Goal: Obtain resource: Obtain resource

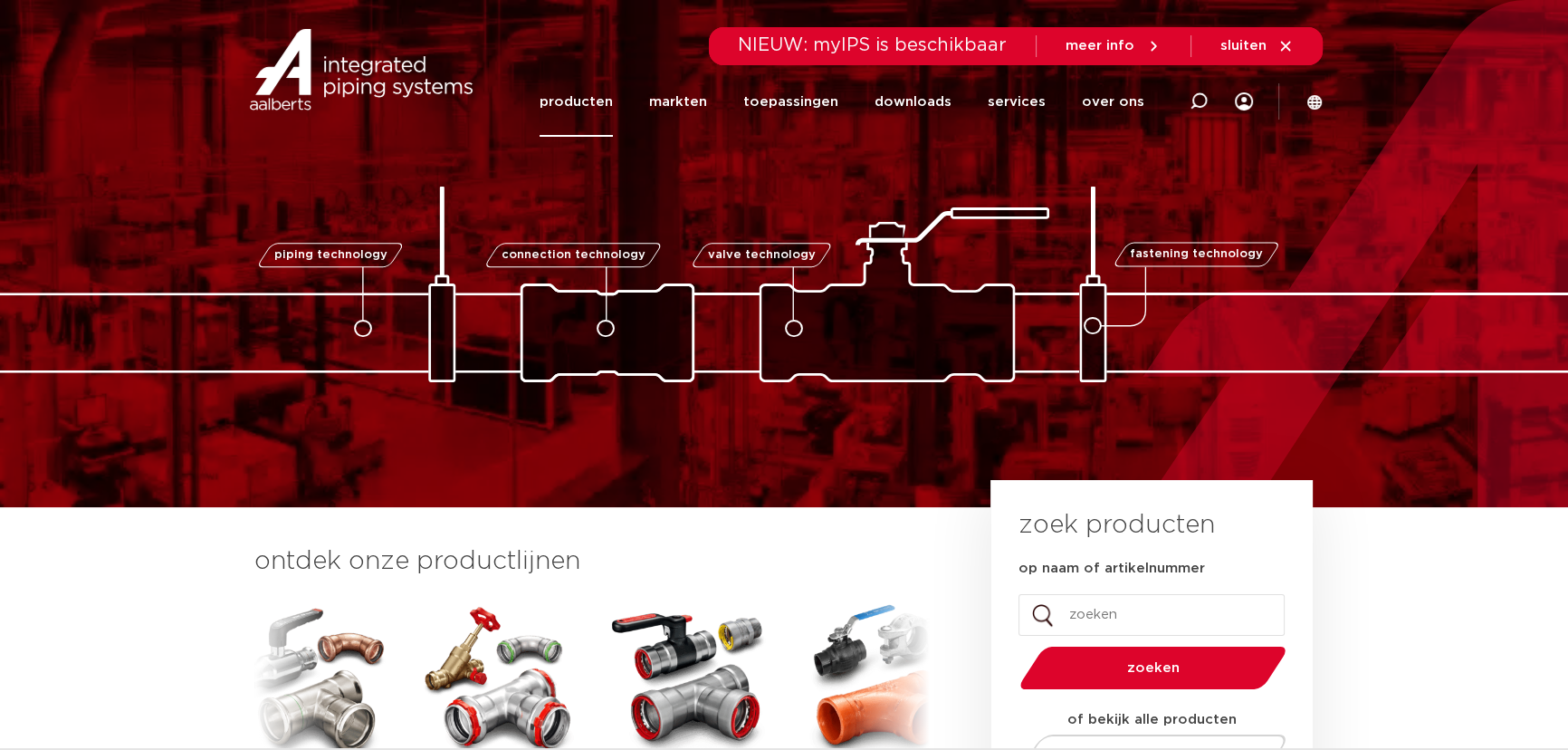
click at [571, 107] on link "producten" at bounding box center [576, 102] width 73 height 70
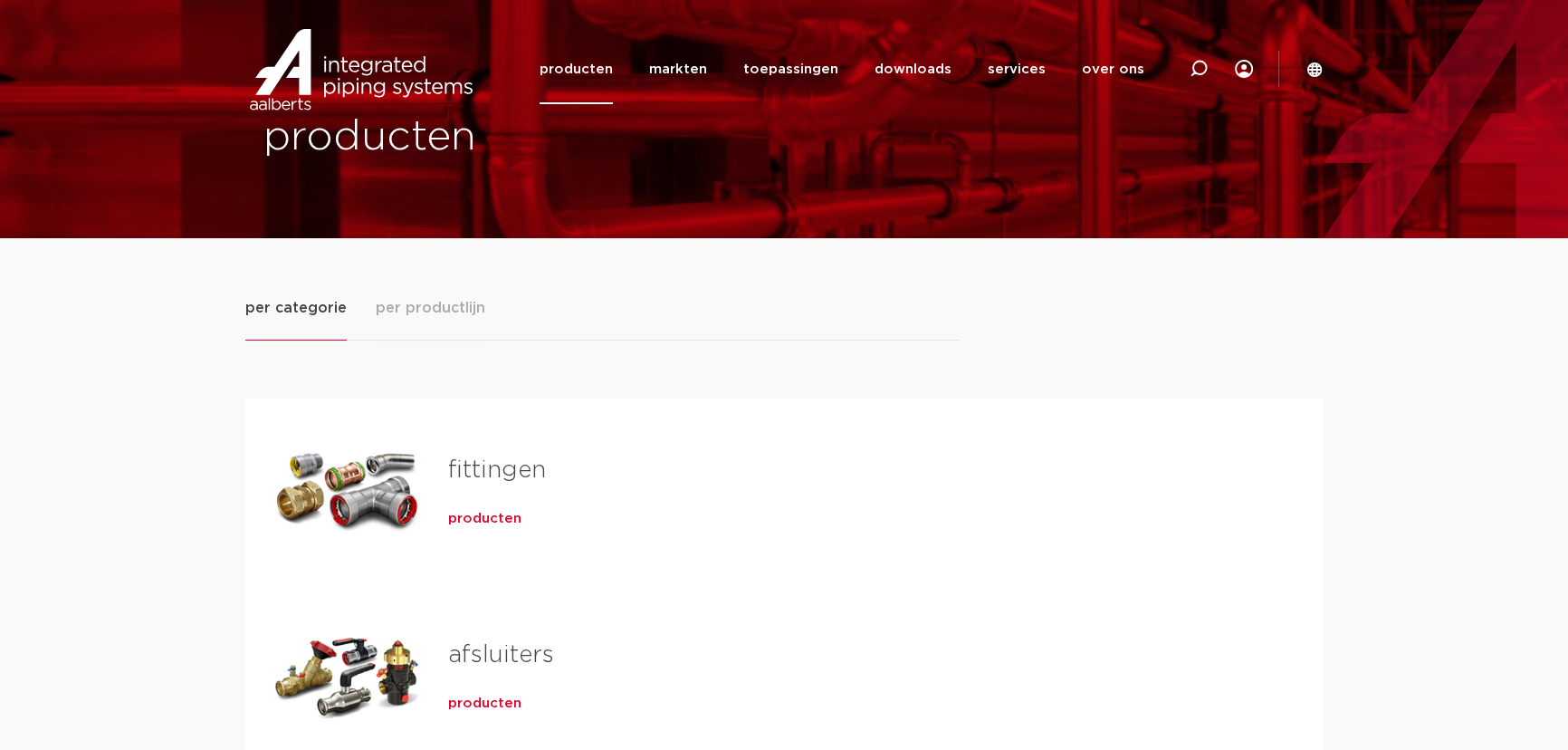
scroll to position [81, 0]
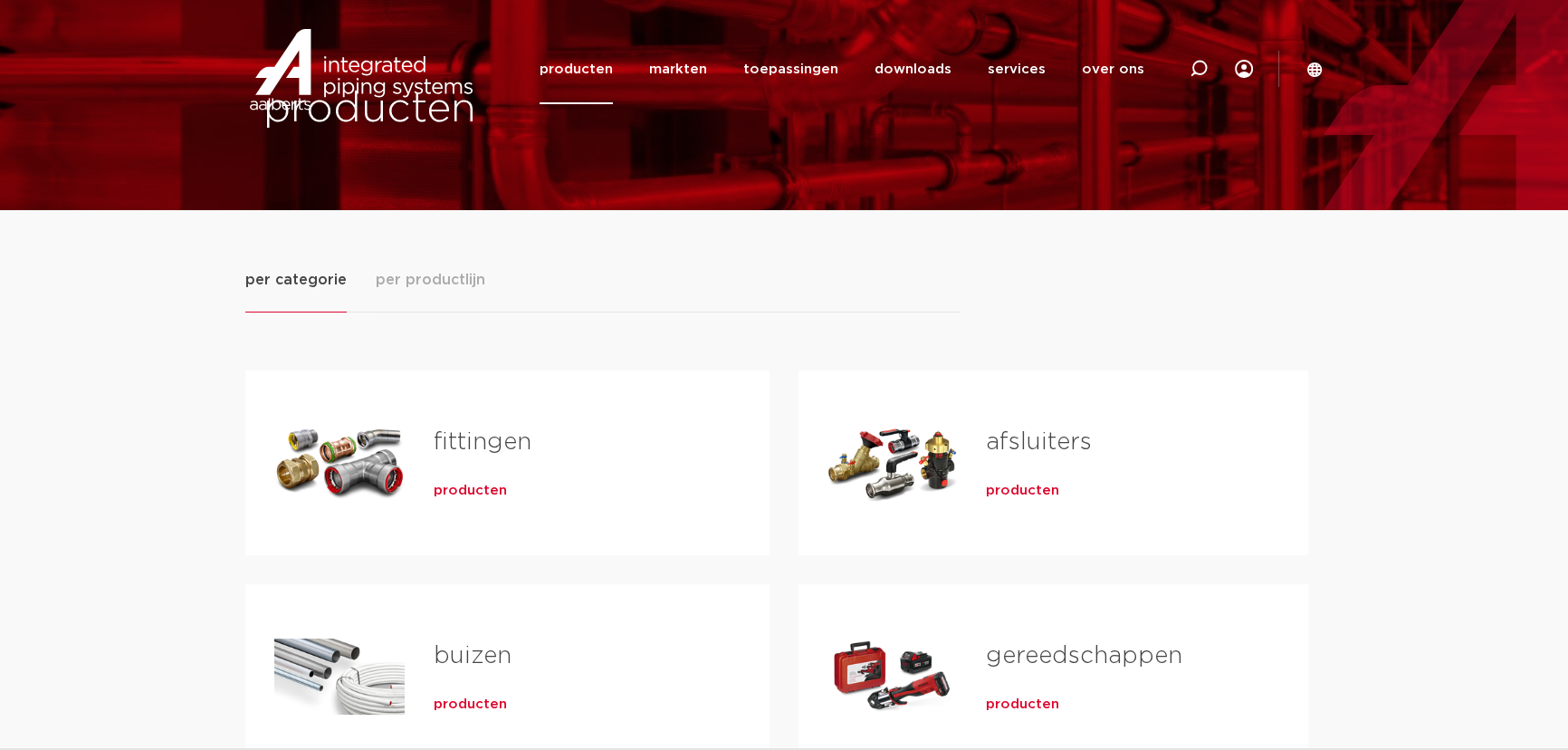
click at [479, 495] on span "producten" at bounding box center [470, 491] width 73 height 18
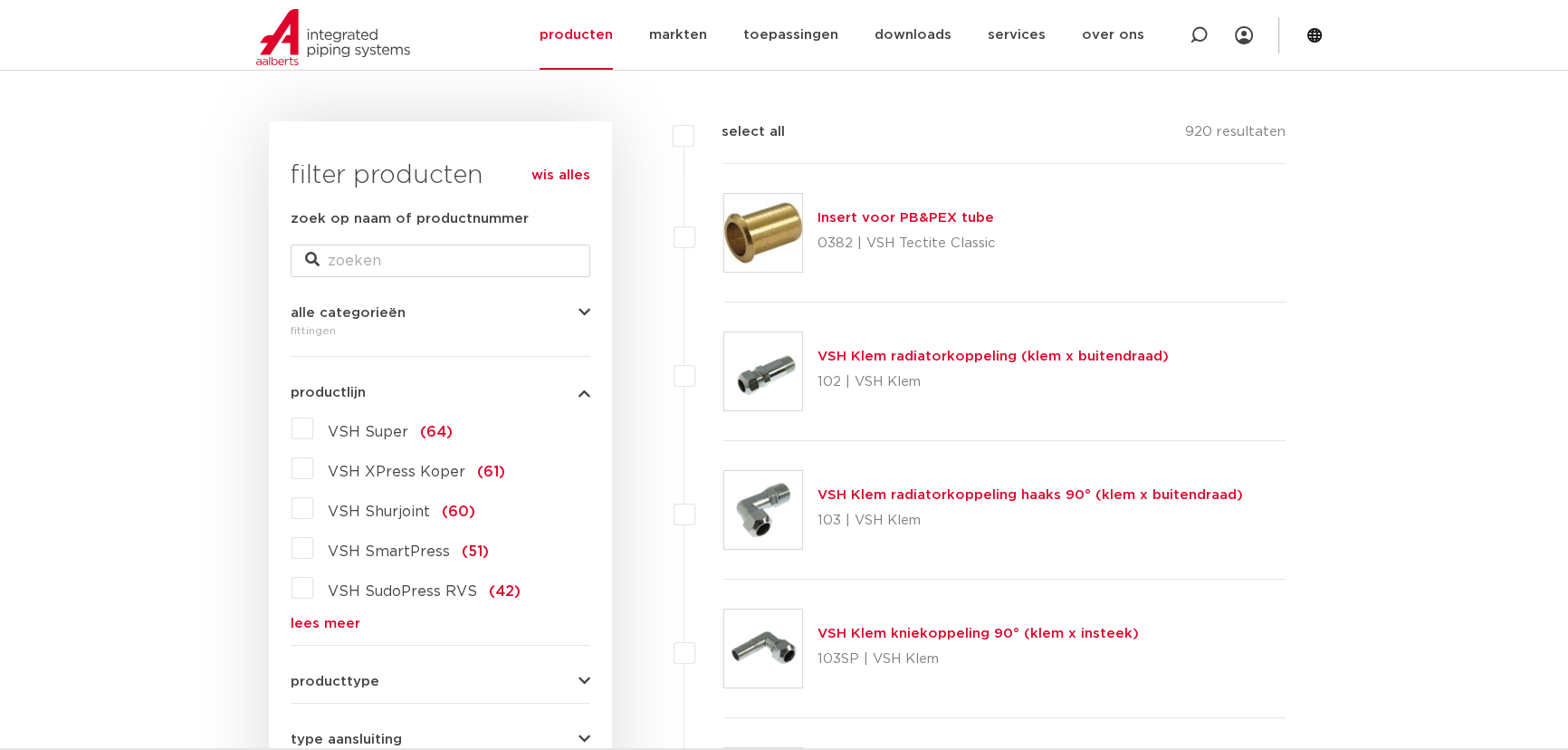
scroll to position [329, 0]
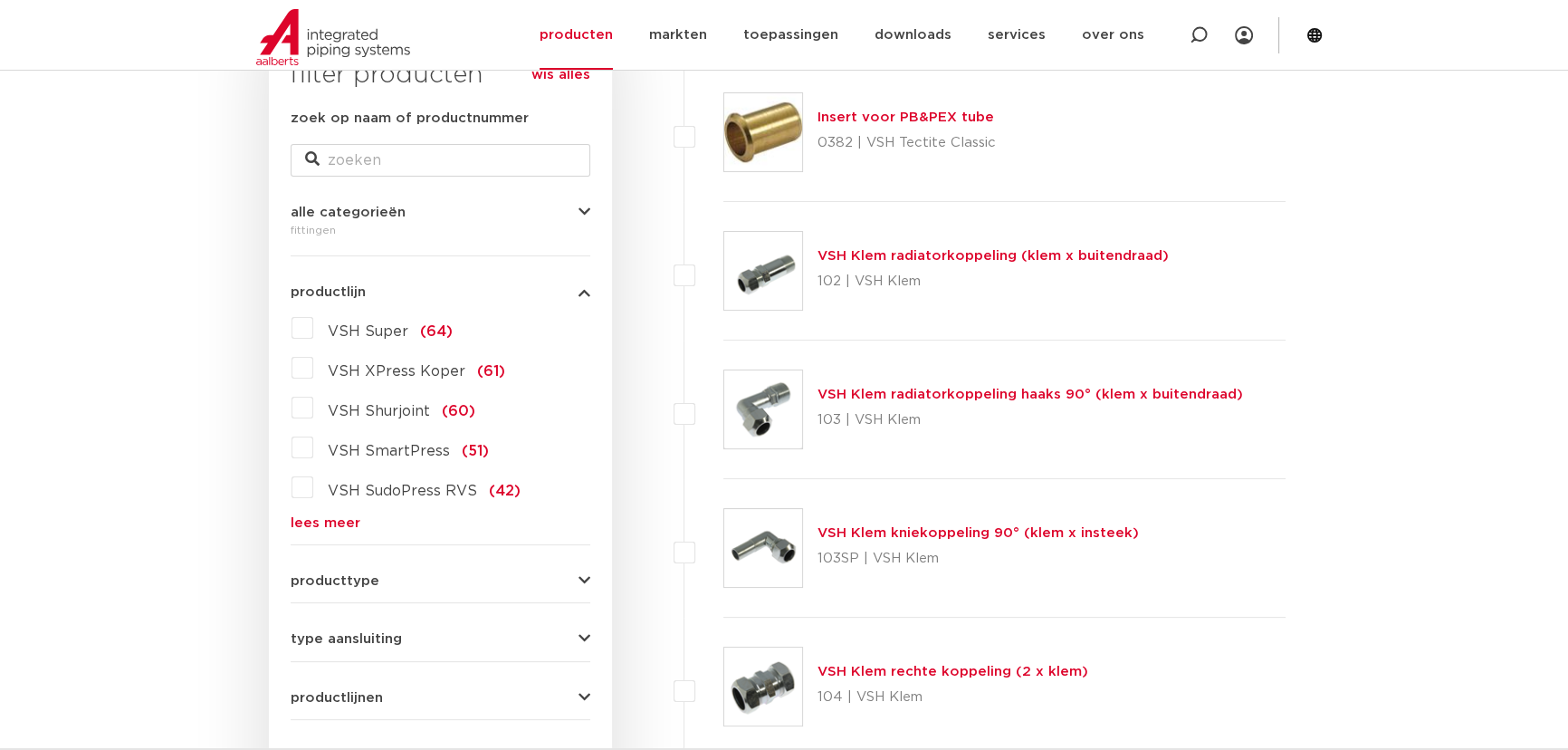
click at [328, 519] on link "lees meer" at bounding box center [440, 523] width 300 height 13
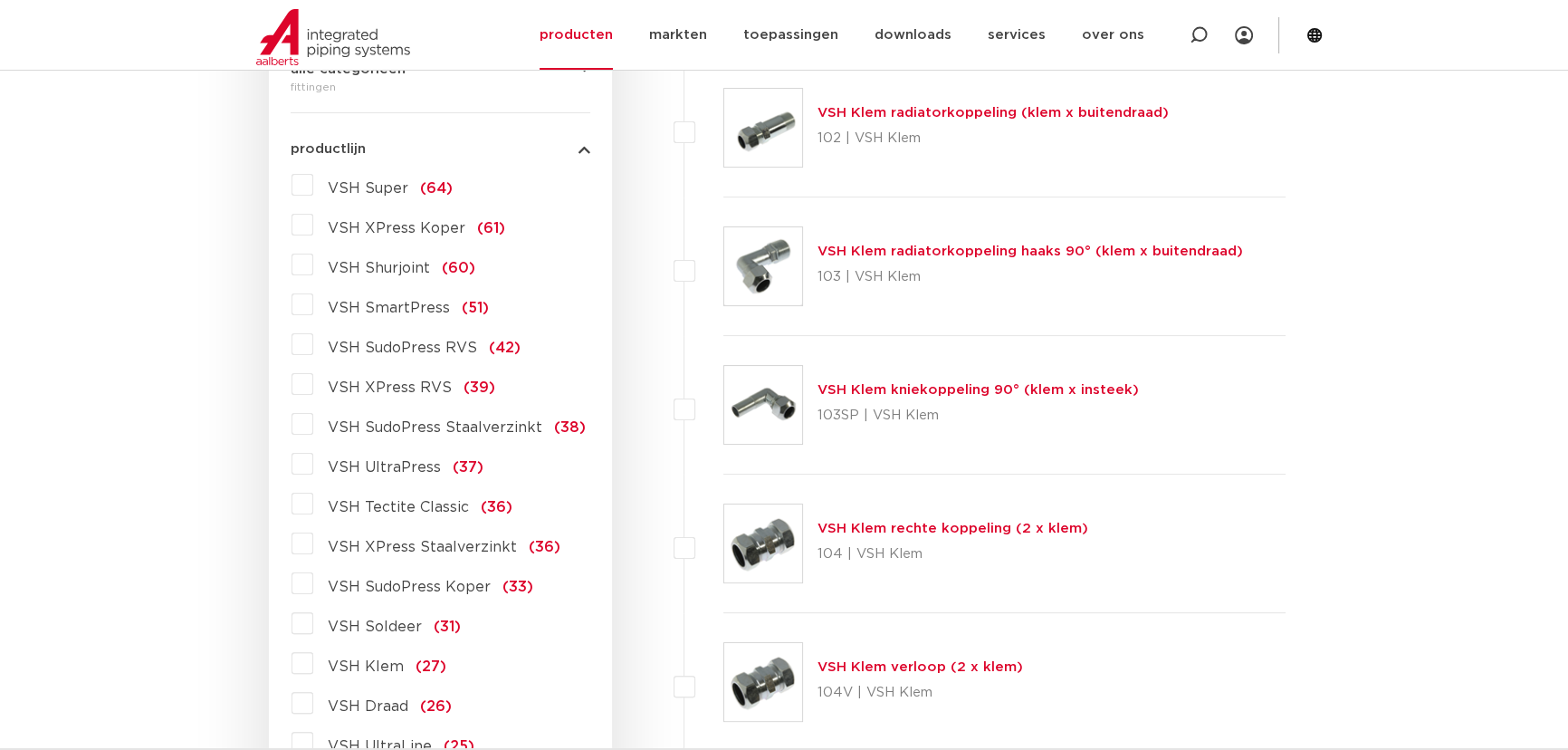
scroll to position [493, 0]
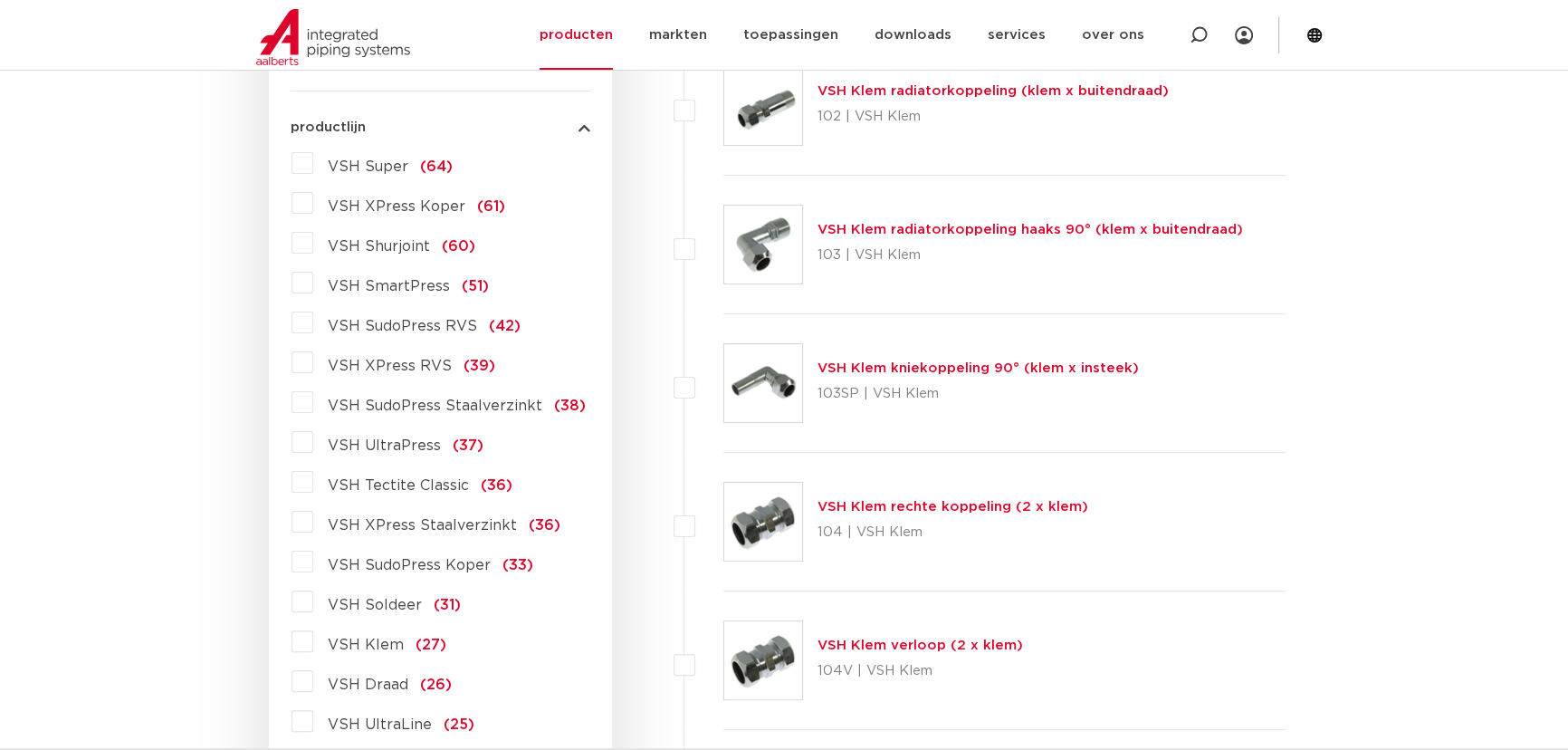
click at [313, 516] on label "VSH XPress Staalverzinkt (36)" at bounding box center [437, 522] width 247 height 29
click at [0, 0] on input "VSH XPress Staalverzinkt (36)" at bounding box center [0, 0] width 0 height 0
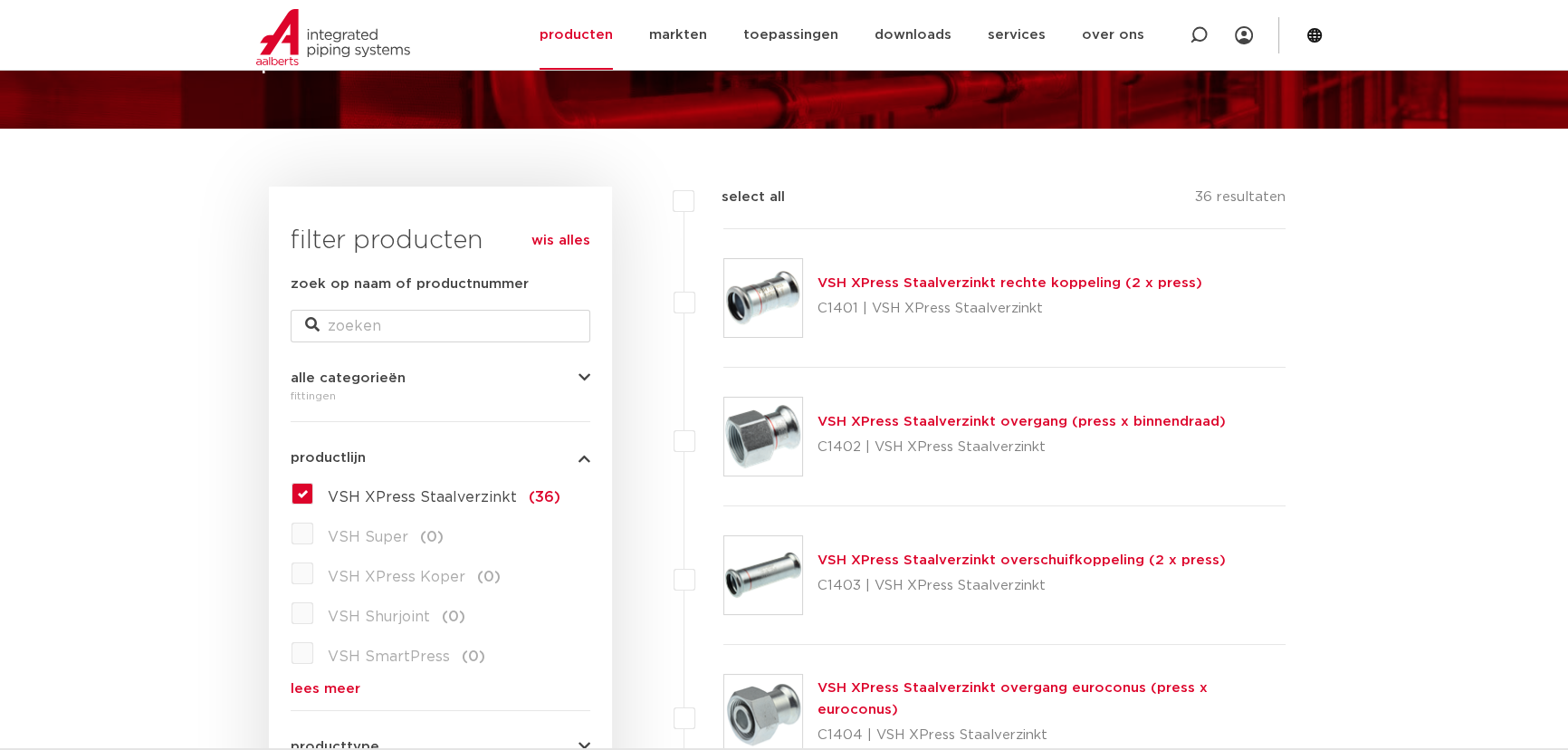
scroll to position [164, 0]
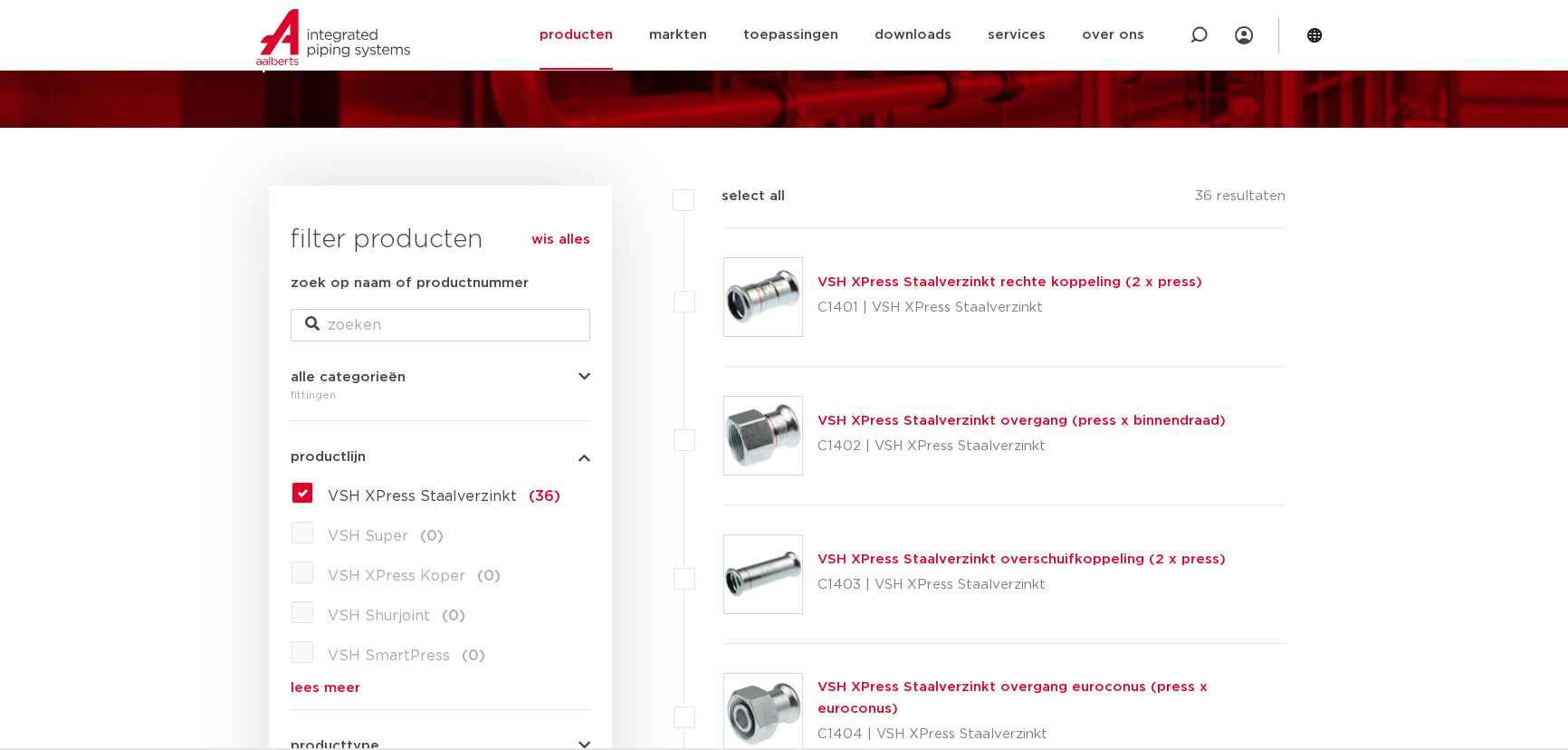
click at [982, 421] on link "VSH XPress Staalverzinkt overgang (press x binnendraad)" at bounding box center [1022, 420] width 408 height 13
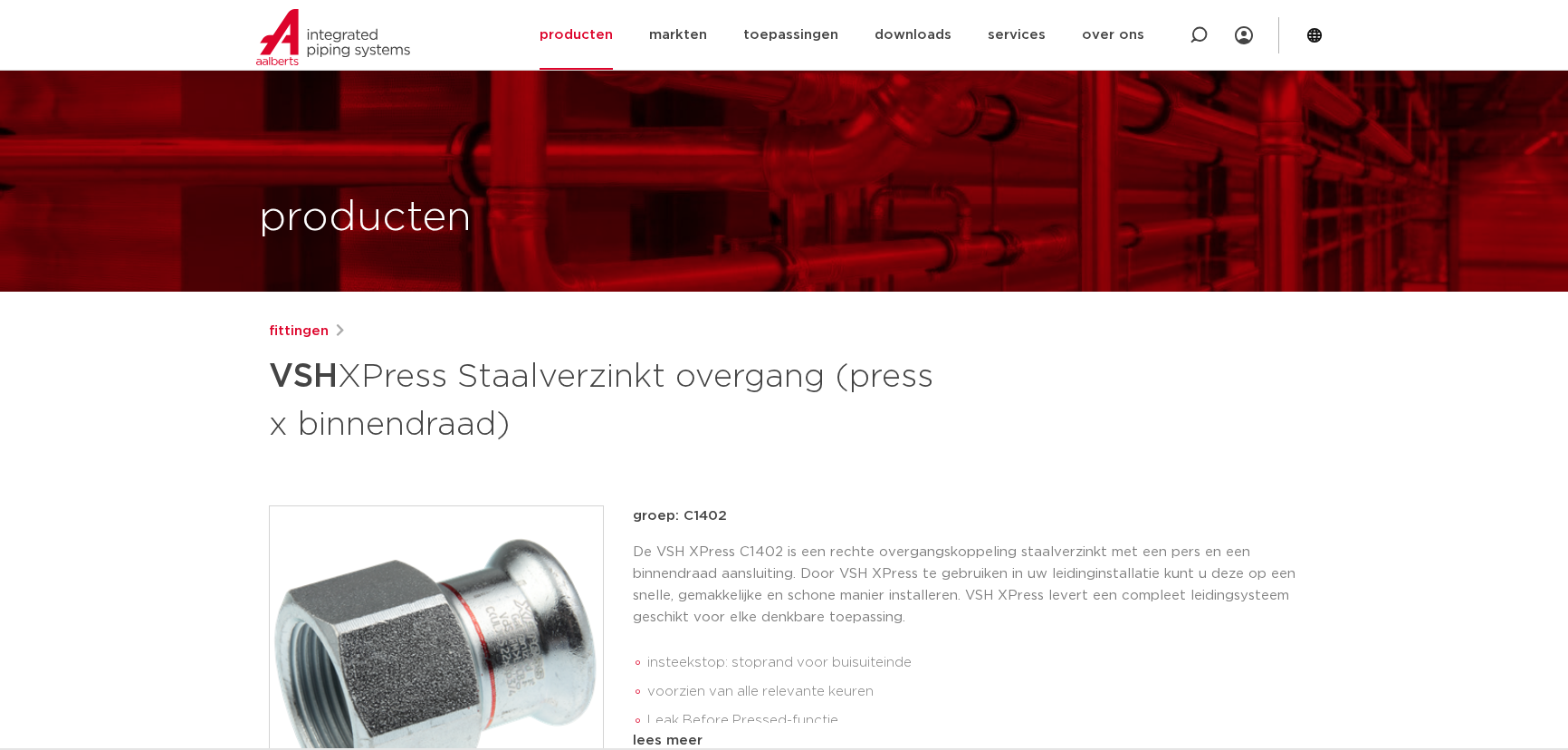
scroll to position [164, 0]
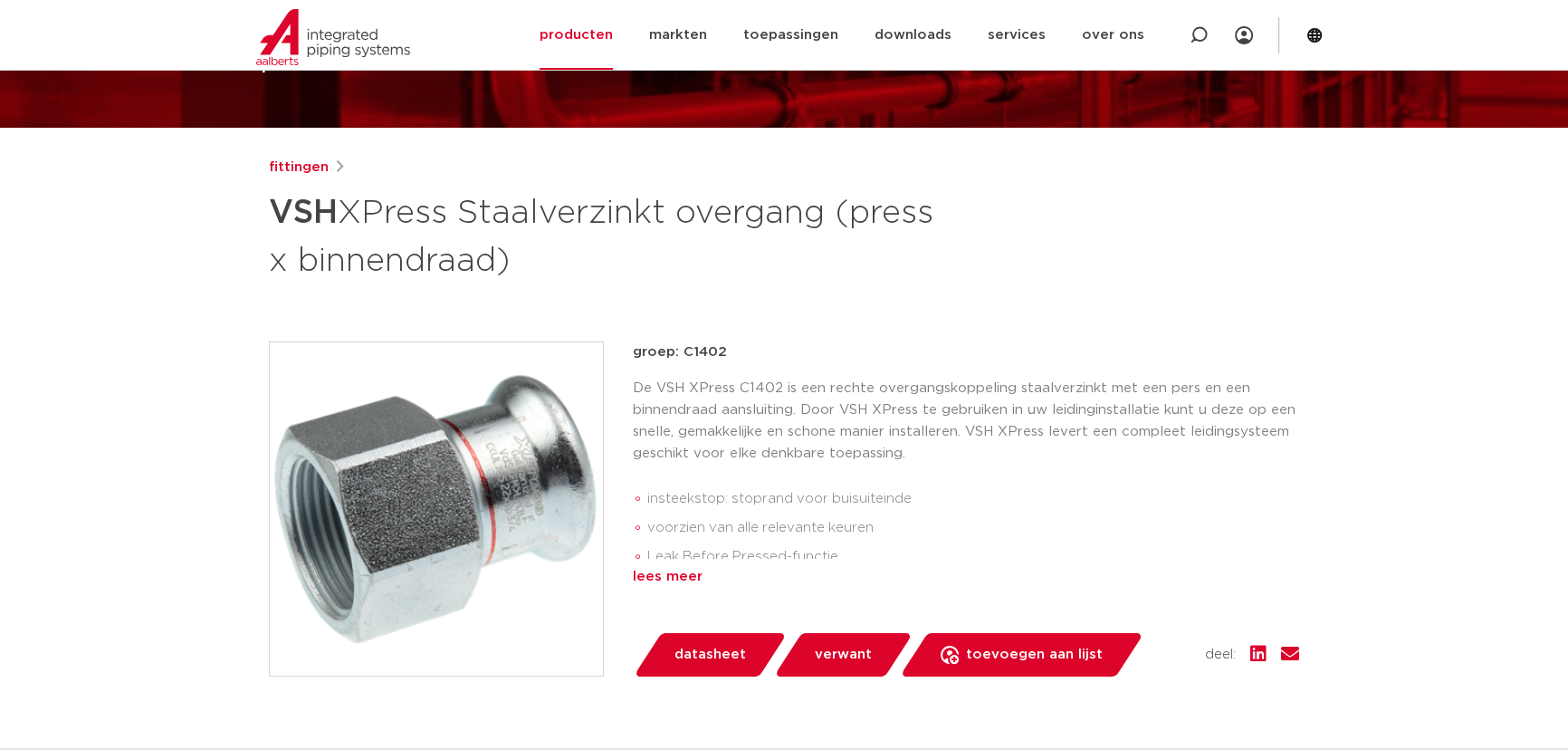
click at [686, 579] on div "lees meer" at bounding box center [967, 577] width 667 height 22
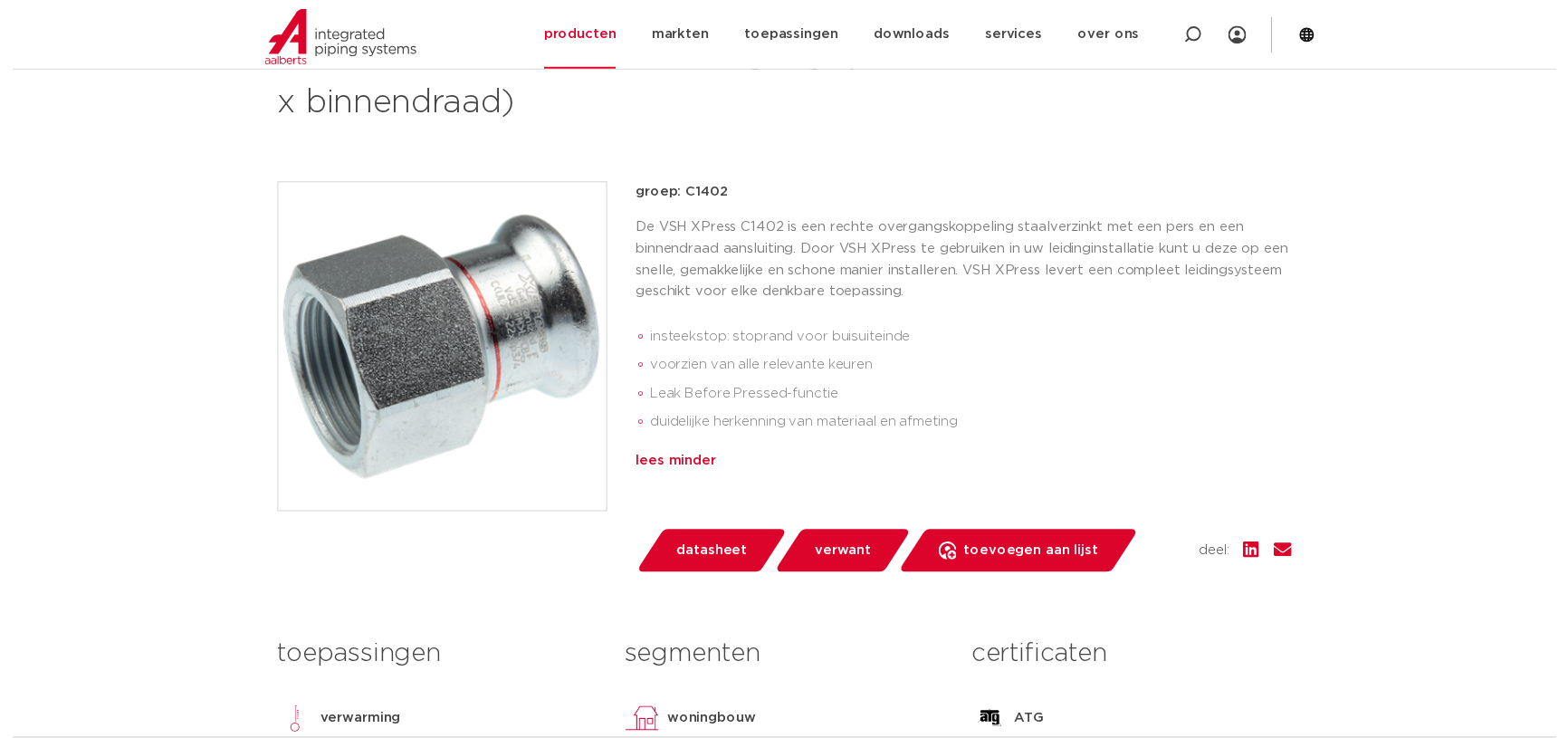
scroll to position [329, 0]
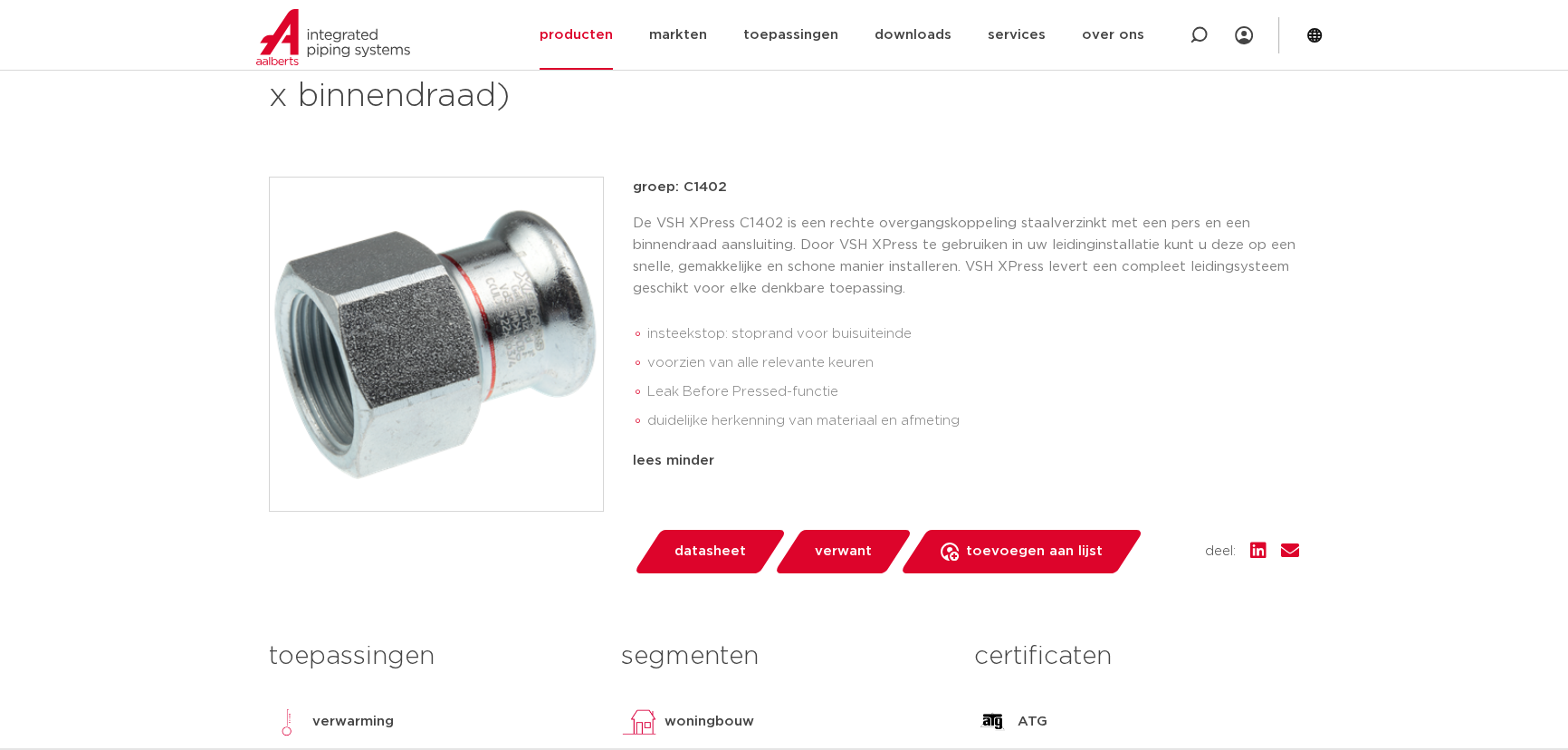
click at [715, 544] on span "datasheet" at bounding box center [711, 551] width 72 height 29
